Goal: Task Accomplishment & Management: Manage account settings

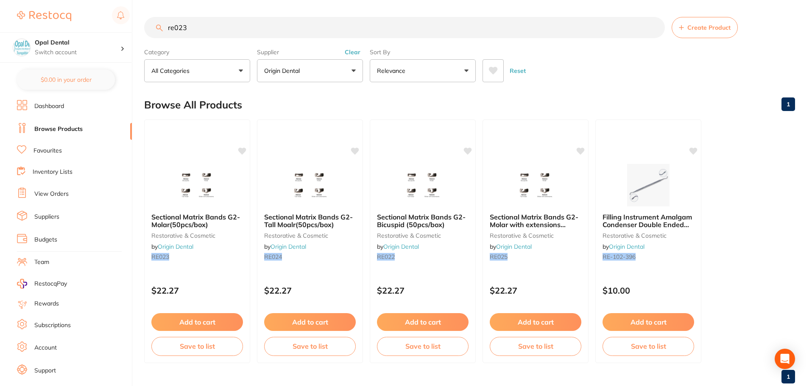
drag, startPoint x: 25, startPoint y: 0, endPoint x: 637, endPoint y: 81, distance: 616.9
click at [637, 81] on div "Reset" at bounding box center [636, 68] width 306 height 30
click at [64, 12] on img at bounding box center [44, 16] width 54 height 10
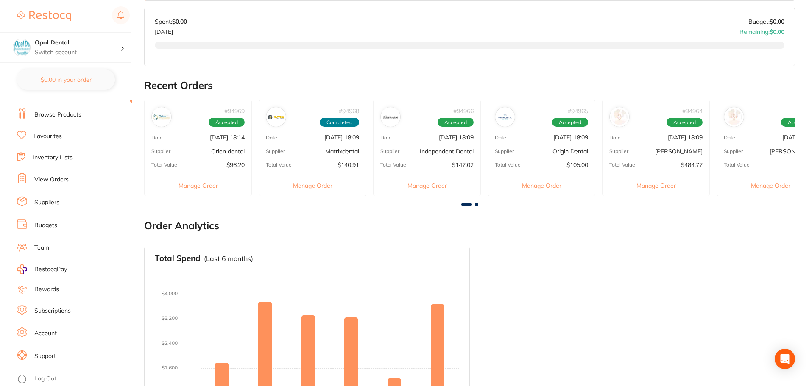
scroll to position [254, 0]
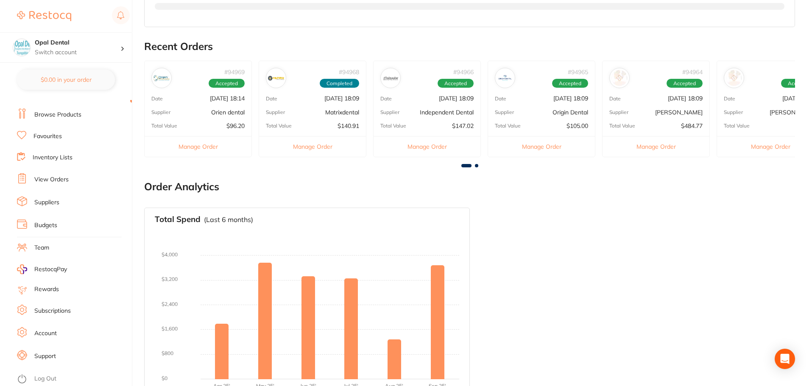
click at [47, 378] on link "Log Out" at bounding box center [45, 379] width 22 height 8
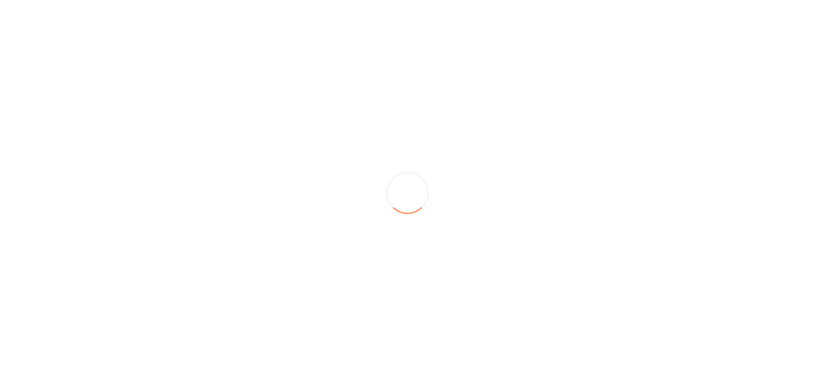
scroll to position [0, 0]
